Goal: Transaction & Acquisition: Purchase product/service

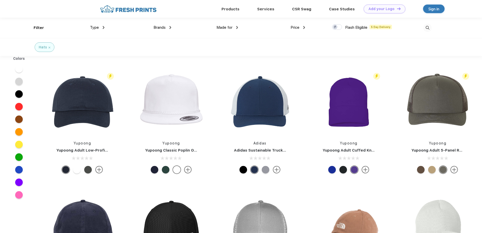
click at [103, 27] on img at bounding box center [104, 27] width 2 height 3
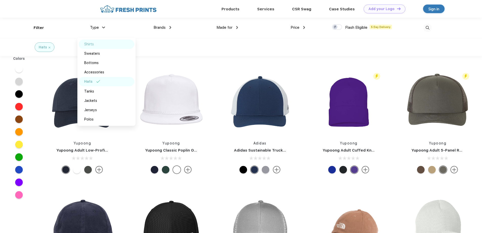
click at [92, 41] on div "Shirts" at bounding box center [107, 44] width 56 height 9
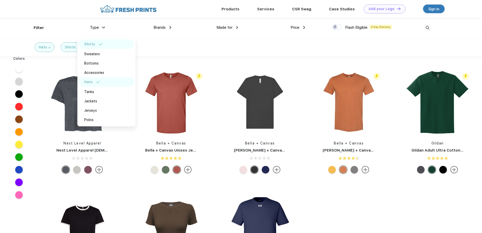
click at [172, 37] on div "Made for Unisex Women Men Youth" at bounding box center [204, 28] width 67 height 20
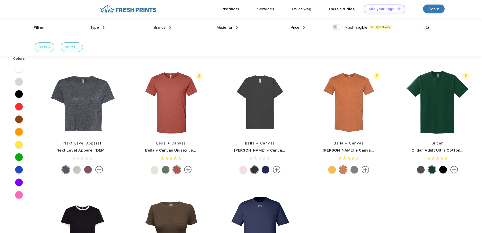
click at [171, 26] on img at bounding box center [170, 27] width 2 height 3
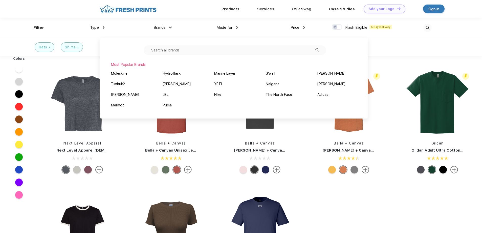
click at [267, 40] on div "Most Popular Brands Moleskine Hydroflask Marine Layer S'well [PERSON_NAME] Timb…" at bounding box center [234, 78] width 268 height 81
click at [239, 26] on div "Price $ $$ $$$" at bounding box center [271, 28] width 67 height 20
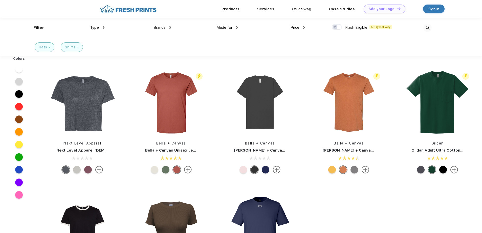
click at [237, 27] on img at bounding box center [237, 27] width 2 height 3
click at [220, 64] on div "Men" at bounding box center [233, 62] width 56 height 9
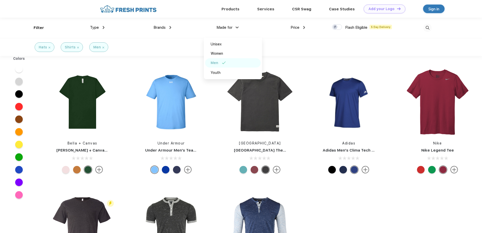
click at [105, 27] on div "Brands Most Popular Brands Moleskine Hydroflask Marine Layer S'well [PERSON_NAM…" at bounding box center [137, 28] width 67 height 20
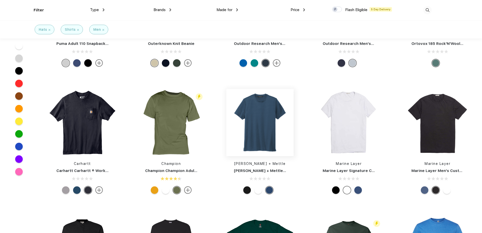
scroll to position [960, 0]
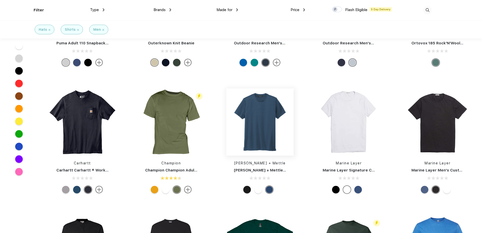
click at [262, 123] on img at bounding box center [259, 122] width 67 height 67
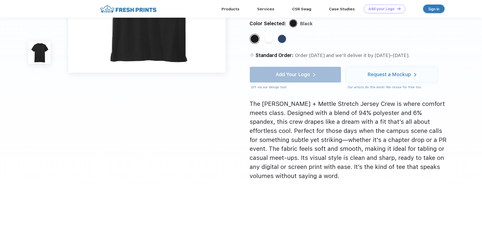
scroll to position [25, 0]
